Goal: Task Accomplishment & Management: Complete application form

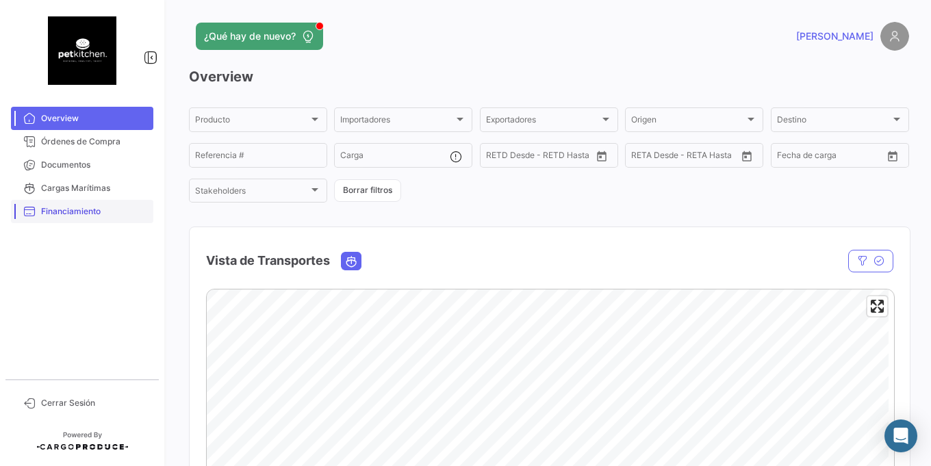
click at [58, 202] on link "Financiamiento" at bounding box center [82, 211] width 142 height 23
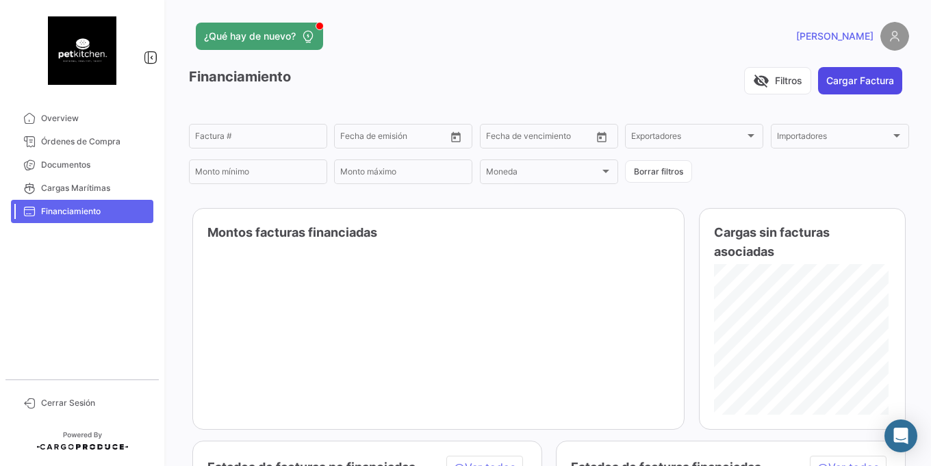
click at [855, 84] on button "Cargar Factura" at bounding box center [860, 80] width 84 height 27
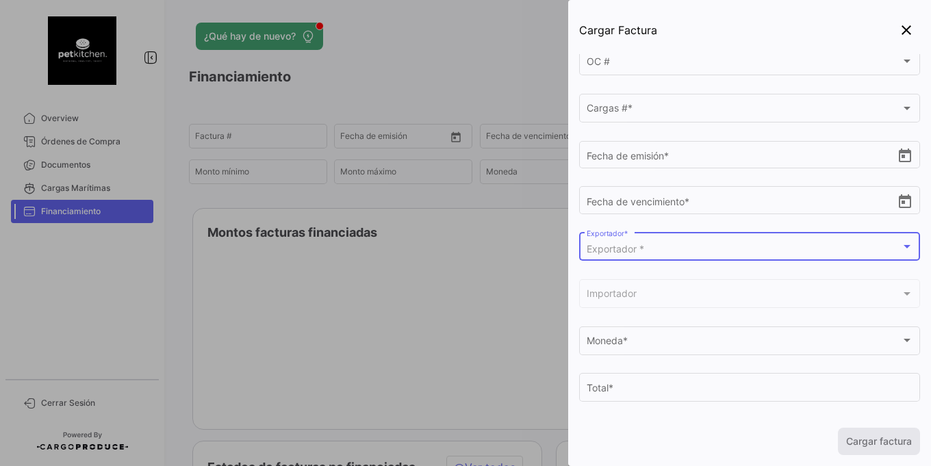
click at [759, 247] on div "Exportador *" at bounding box center [744, 250] width 314 height 12
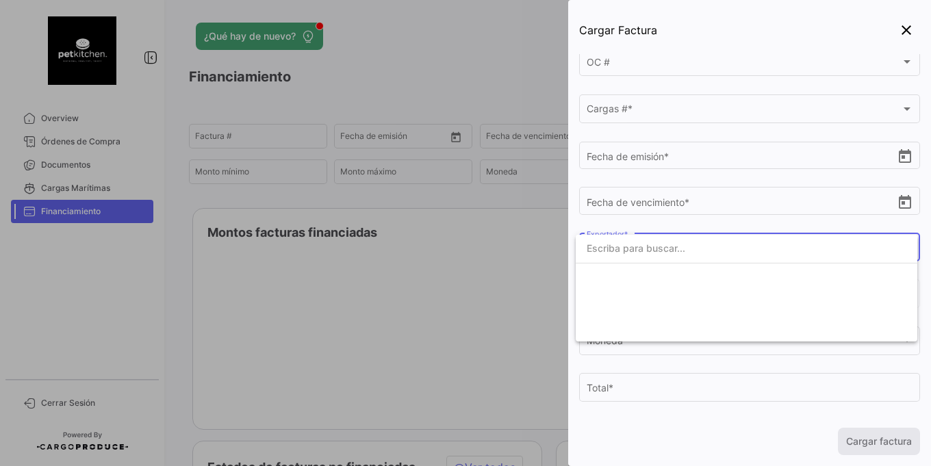
scroll to position [356, 0]
click at [708, 225] on div at bounding box center [465, 233] width 931 height 466
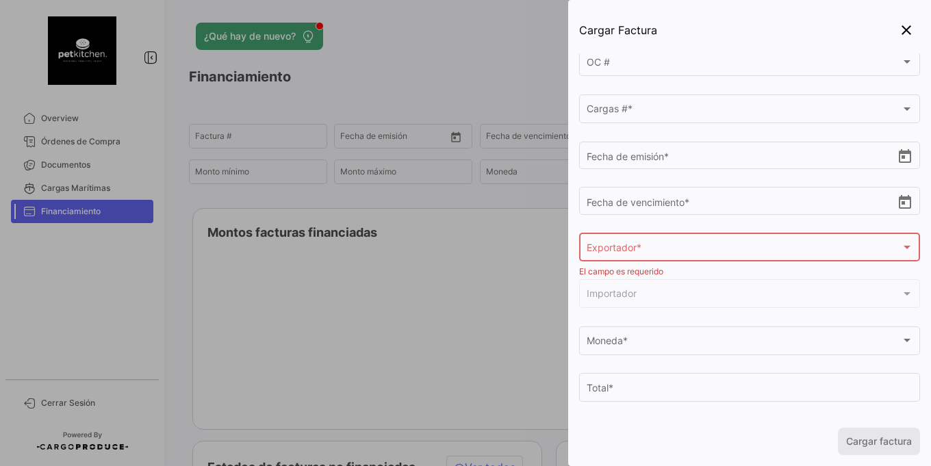
click at [708, 245] on div "Exportador *" at bounding box center [744, 251] width 314 height 12
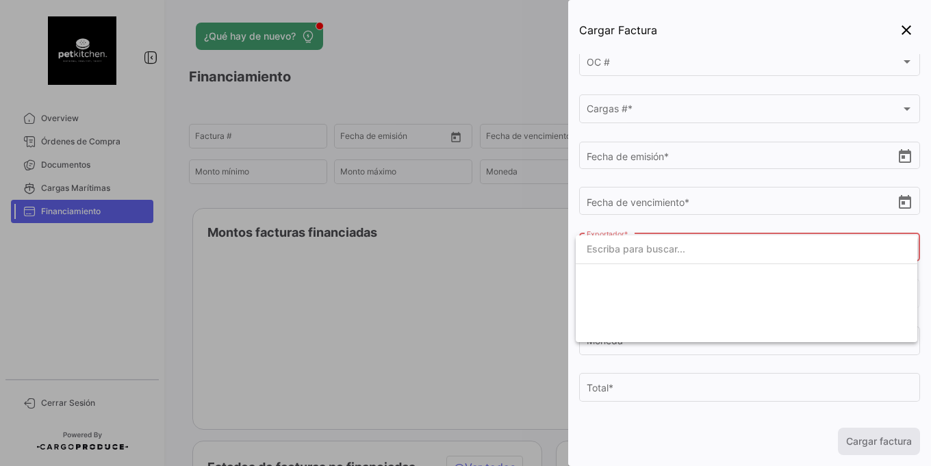
click at [699, 225] on div at bounding box center [465, 233] width 931 height 466
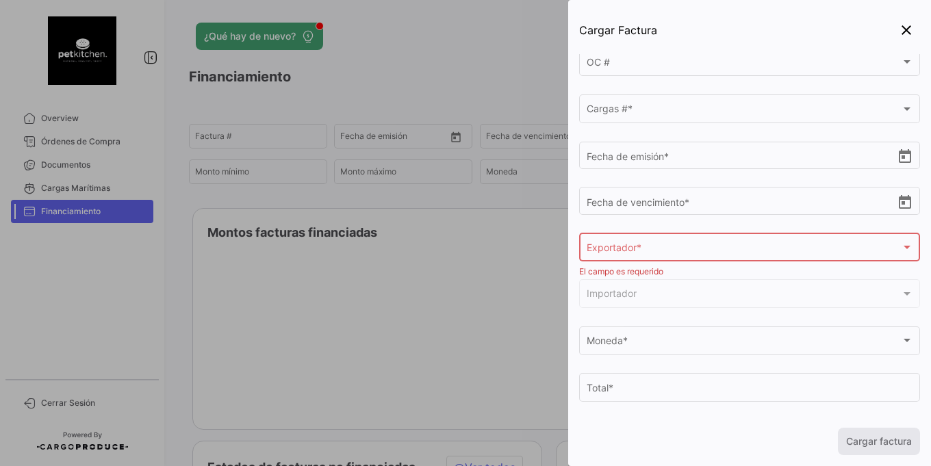
click at [691, 240] on div "Exportador * Exportador *" at bounding box center [750, 247] width 327 height 32
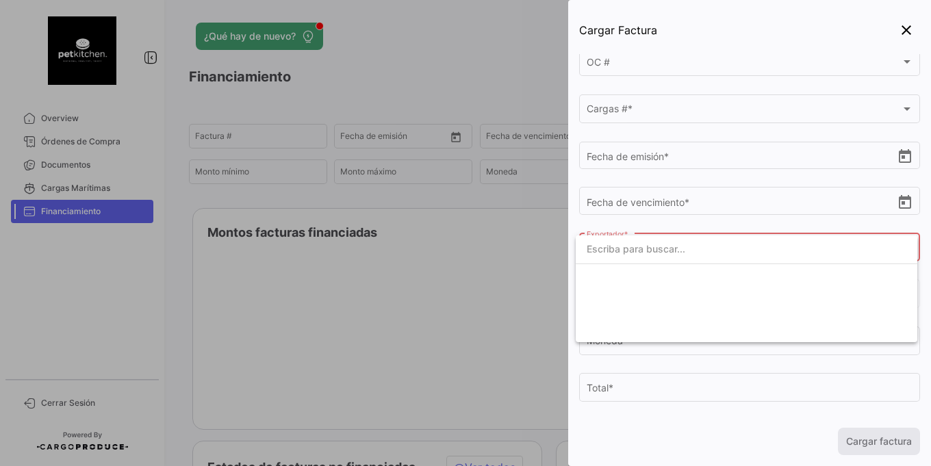
click at [674, 227] on div at bounding box center [465, 233] width 931 height 466
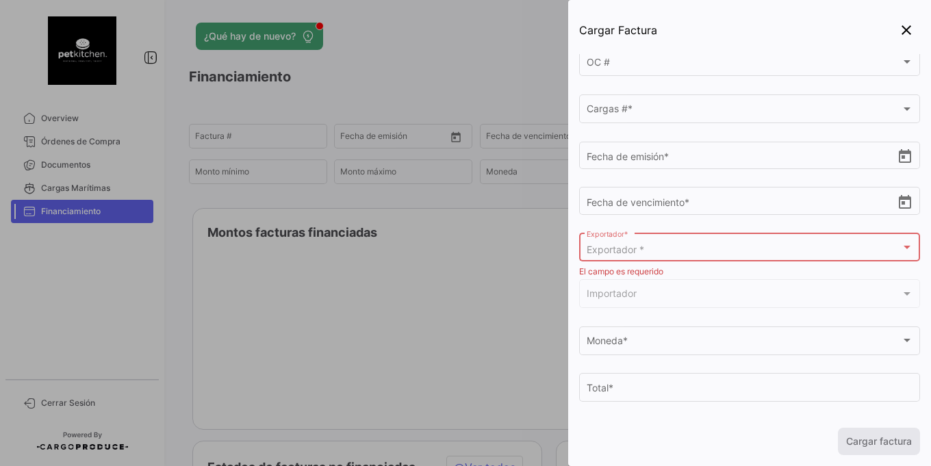
click at [679, 247] on div "Exportador *" at bounding box center [744, 251] width 314 height 12
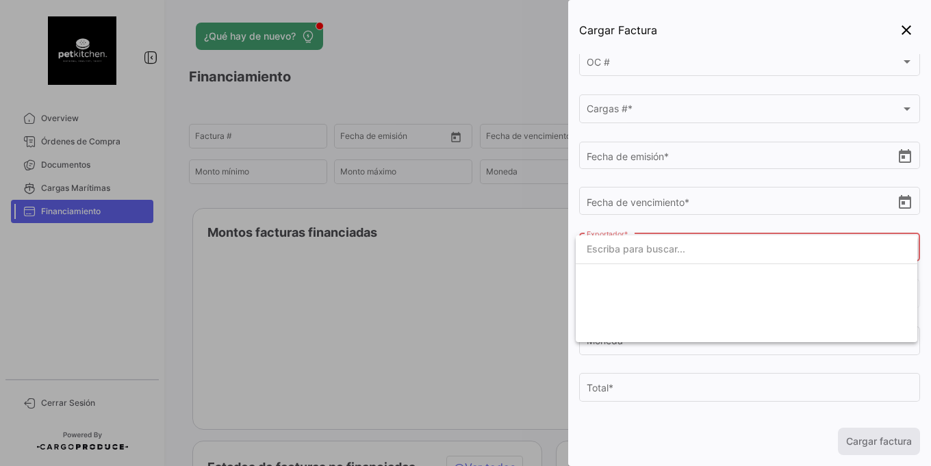
click at [679, 228] on div at bounding box center [465, 233] width 931 height 466
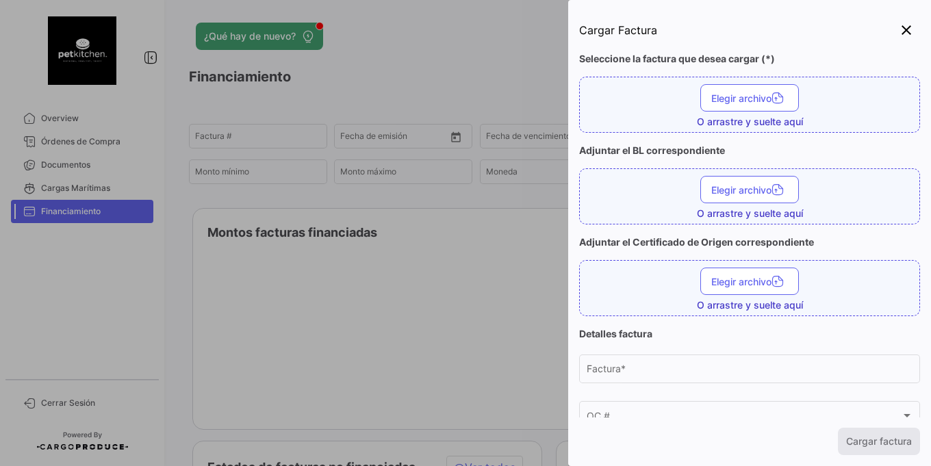
scroll to position [0, 0]
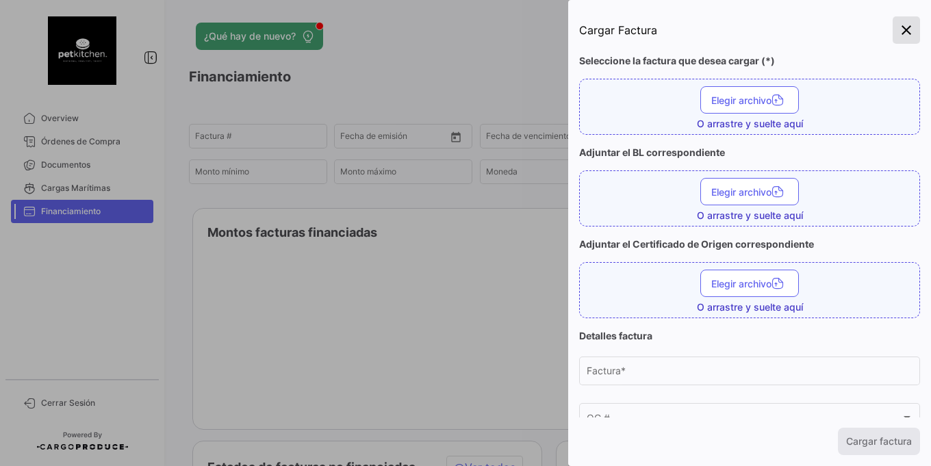
click at [903, 25] on mat-icon "close" at bounding box center [907, 30] width 16 height 16
